Goal: Task Accomplishment & Management: Use online tool/utility

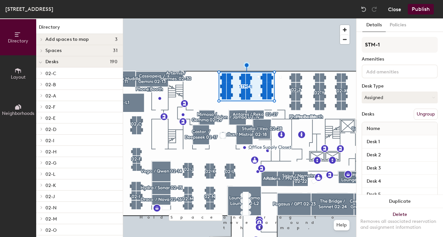
click at [394, 5] on button "Close" at bounding box center [394, 9] width 13 height 11
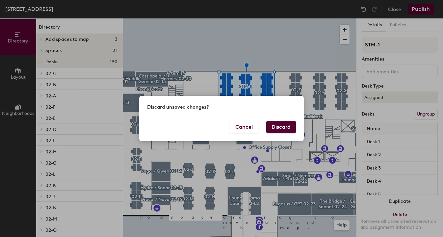
click at [275, 126] on button "Discard" at bounding box center [282, 127] width 30 height 13
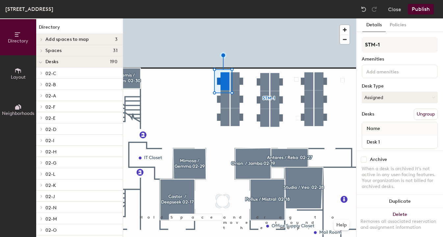
click at [412, 158] on div "Archive" at bounding box center [400, 160] width 76 height 6
click at [403, 26] on button "Policies" at bounding box center [398, 25] width 24 height 14
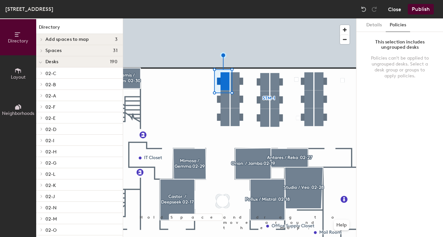
click at [396, 9] on button "Close" at bounding box center [394, 9] width 13 height 11
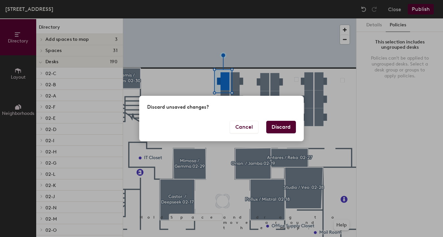
click at [274, 123] on button "Discard" at bounding box center [282, 127] width 30 height 13
